Goal: Task Accomplishment & Management: Manage account settings

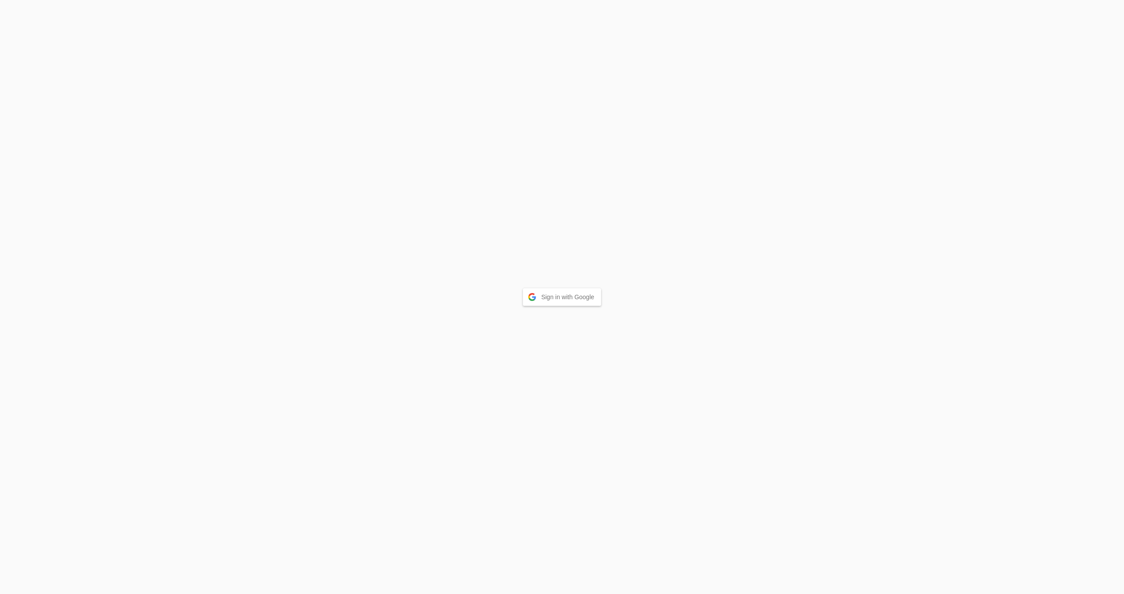
click at [540, 302] on button "Sign in with Google" at bounding box center [562, 297] width 79 height 18
